Goal: Task Accomplishment & Management: Use online tool/utility

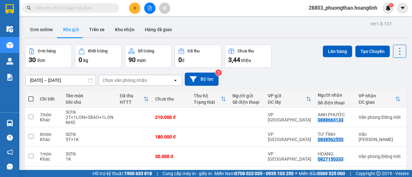
click at [30, 99] on span at bounding box center [30, 99] width 5 height 5
click at [31, 96] on input "checkbox" at bounding box center [31, 96] width 0 height 0
checkbox input "true"
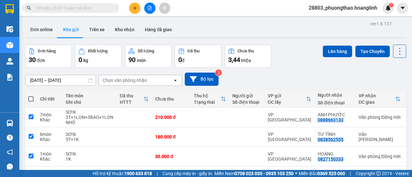
checkbox input "true"
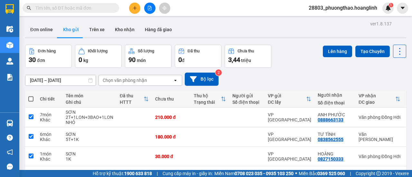
checkbox input "true"
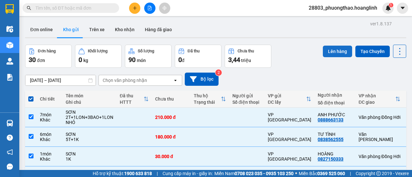
click at [334, 51] on button "Lên hàng" at bounding box center [337, 52] width 29 height 12
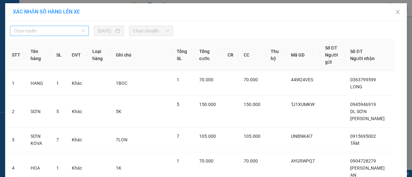
drag, startPoint x: 50, startPoint y: 31, endPoint x: 59, endPoint y: 48, distance: 19.7
click at [50, 31] on span "Chọn tuyến" at bounding box center [49, 31] width 71 height 10
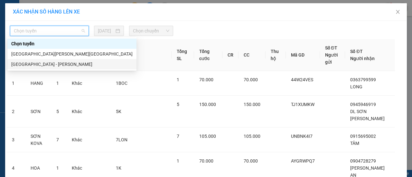
drag, startPoint x: 62, startPoint y: 64, endPoint x: 64, endPoint y: 62, distance: 3.4
click at [61, 64] on div "[GEOGRAPHIC_DATA] - [PERSON_NAME]" at bounding box center [71, 64] width 121 height 7
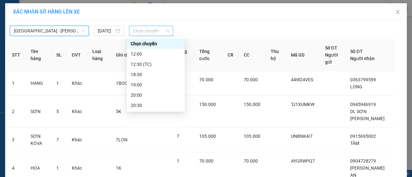
click at [162, 34] on span "Chọn chuyến" at bounding box center [151, 31] width 36 height 10
click at [142, 103] on div "20:30" at bounding box center [156, 105] width 50 height 7
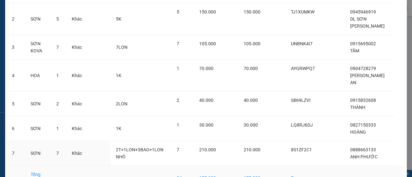
scroll to position [138, 0]
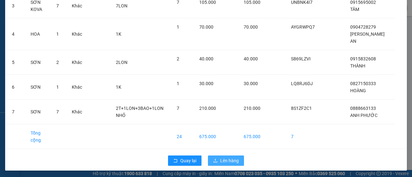
click at [225, 163] on span "Lên hàng" at bounding box center [229, 160] width 19 height 7
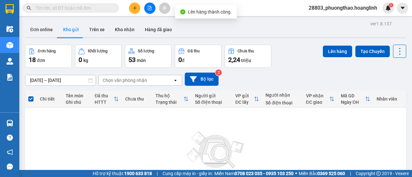
scroll to position [64, 0]
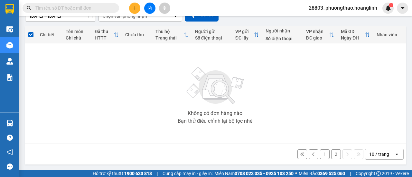
click at [320, 153] on button "1" at bounding box center [325, 155] width 10 height 10
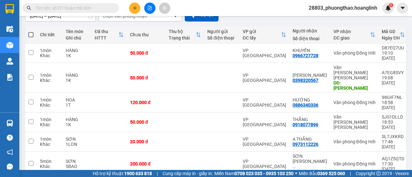
click at [31, 34] on span at bounding box center [30, 34] width 5 height 5
click at [31, 32] on input "checkbox" at bounding box center [31, 32] width 0 height 0
checkbox input "true"
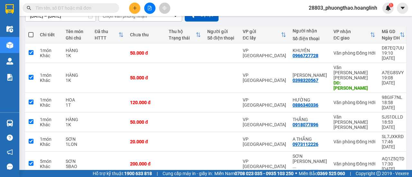
checkbox input "true"
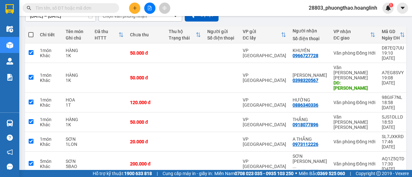
checkbox input "true"
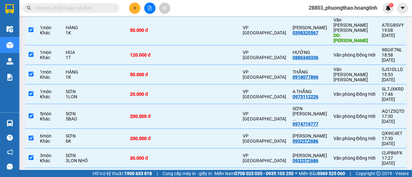
scroll to position [15, 0]
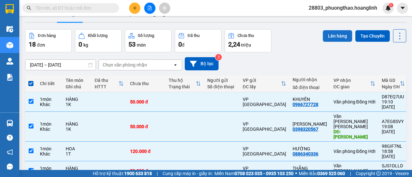
click at [329, 36] on button "Lên hàng" at bounding box center [337, 36] width 29 height 12
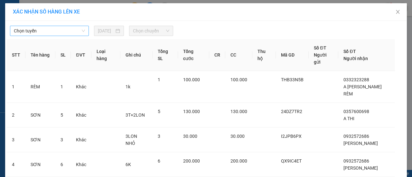
click at [69, 33] on span "Chọn tuyến" at bounding box center [49, 31] width 71 height 10
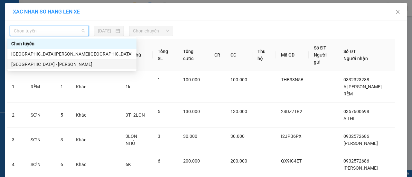
click at [43, 67] on div "[GEOGRAPHIC_DATA] - [PERSON_NAME]" at bounding box center [71, 64] width 121 height 7
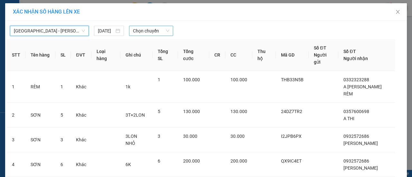
click at [155, 36] on div "Chọn chuyến" at bounding box center [151, 31] width 44 height 10
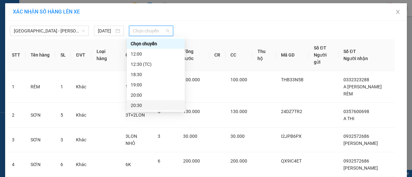
click at [144, 106] on div "20:30" at bounding box center [156, 105] width 50 height 7
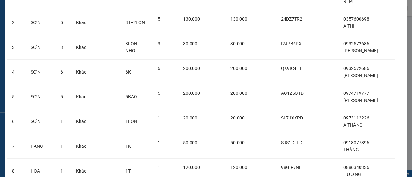
scroll to position [184, 0]
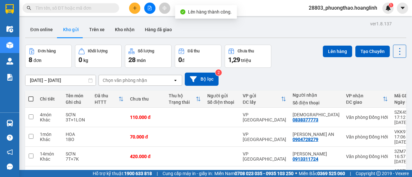
click at [32, 97] on span at bounding box center [30, 99] width 5 height 5
click at [31, 96] on input "checkbox" at bounding box center [31, 96] width 0 height 0
checkbox input "true"
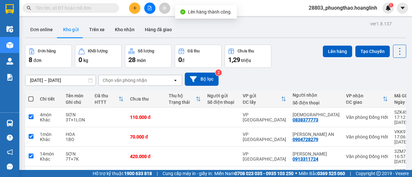
checkbox input "true"
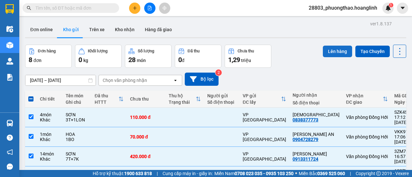
click at [325, 49] on button "Lên hàng" at bounding box center [337, 52] width 29 height 12
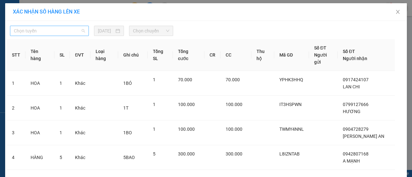
click at [41, 31] on span "Chọn tuyến" at bounding box center [49, 31] width 71 height 10
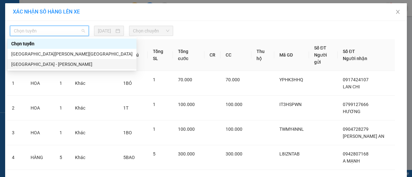
click at [32, 66] on div "[GEOGRAPHIC_DATA] - [PERSON_NAME]" at bounding box center [71, 64] width 121 height 7
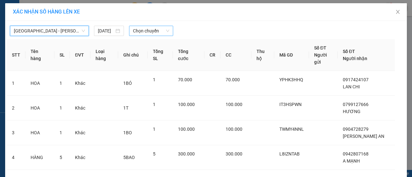
drag, startPoint x: 143, startPoint y: 31, endPoint x: 146, endPoint y: 34, distance: 4.6
click at [144, 31] on span "Chọn chuyến" at bounding box center [151, 31] width 36 height 10
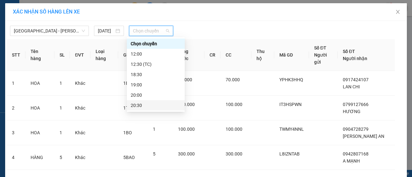
click at [144, 105] on div "20:30" at bounding box center [156, 105] width 50 height 7
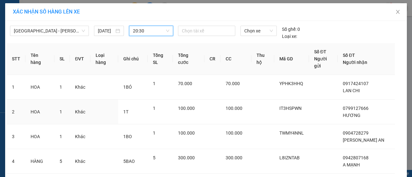
scroll to position [135, 0]
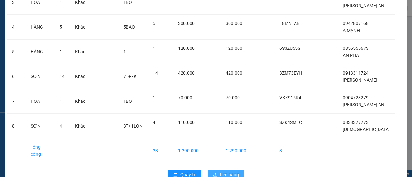
click at [225, 172] on span "Lên hàng" at bounding box center [229, 175] width 19 height 7
